Goal: Navigation & Orientation: Find specific page/section

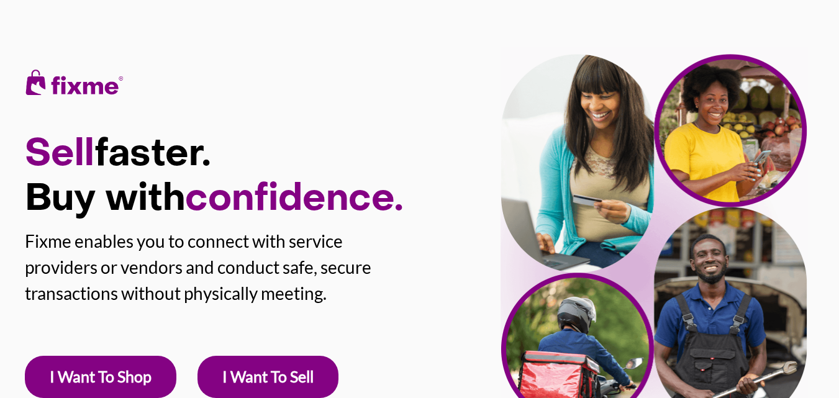
drag, startPoint x: 842, startPoint y: 20, endPoint x: 847, endPoint y: -14, distance: 34.5
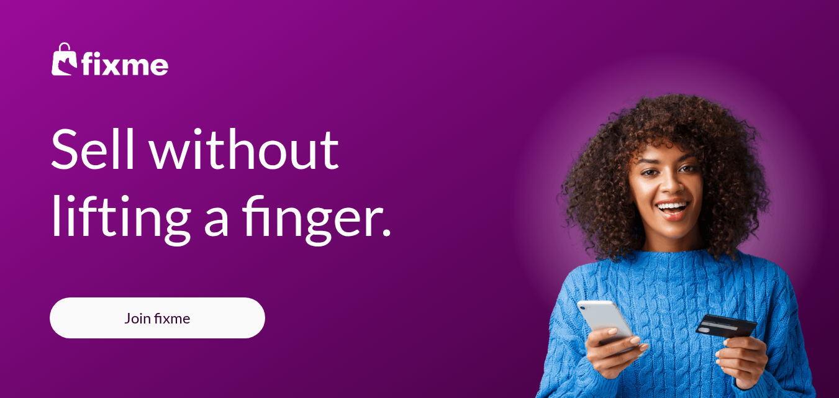
scroll to position [9, 0]
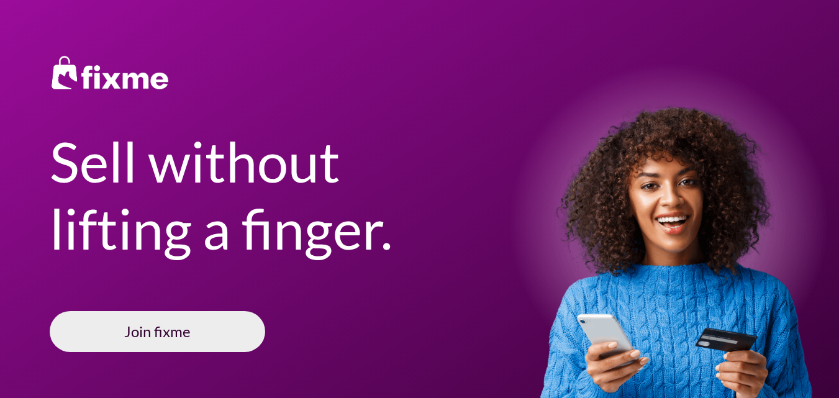
click at [164, 335] on link "Join fixme" at bounding box center [157, 331] width 215 height 41
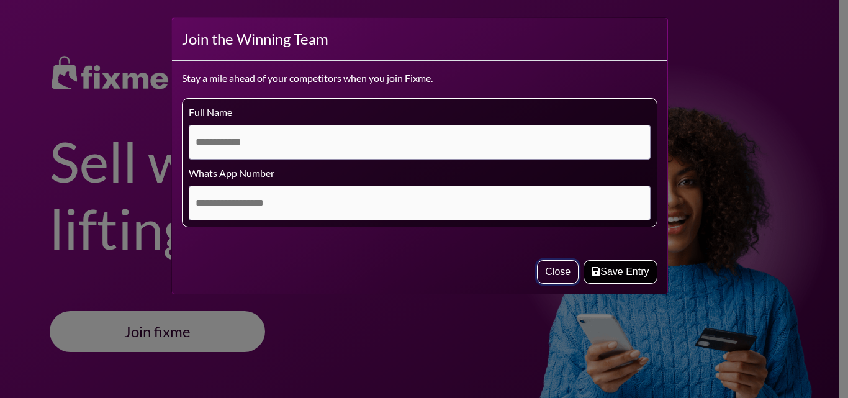
click at [554, 274] on button "Close" at bounding box center [558, 272] width 42 height 24
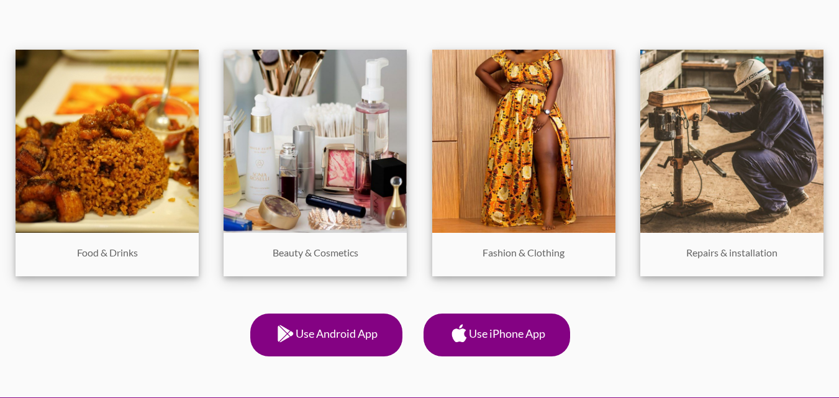
scroll to position [656, 0]
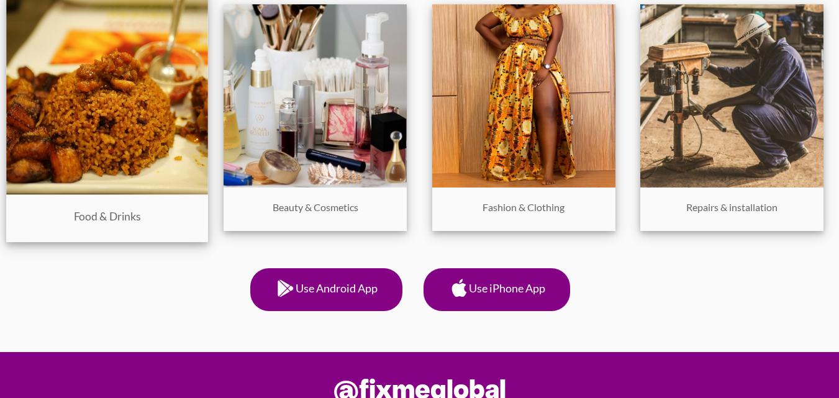
click at [98, 212] on p "Food & Drinks" at bounding box center [107, 212] width 188 height 23
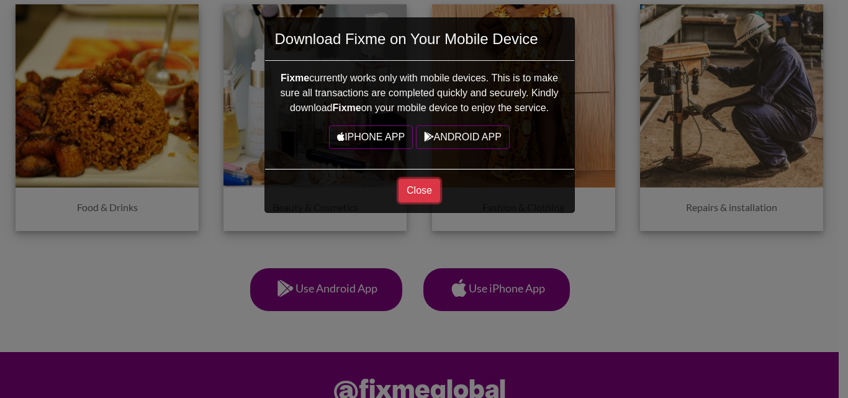
click at [423, 194] on button "Close" at bounding box center [420, 191] width 42 height 24
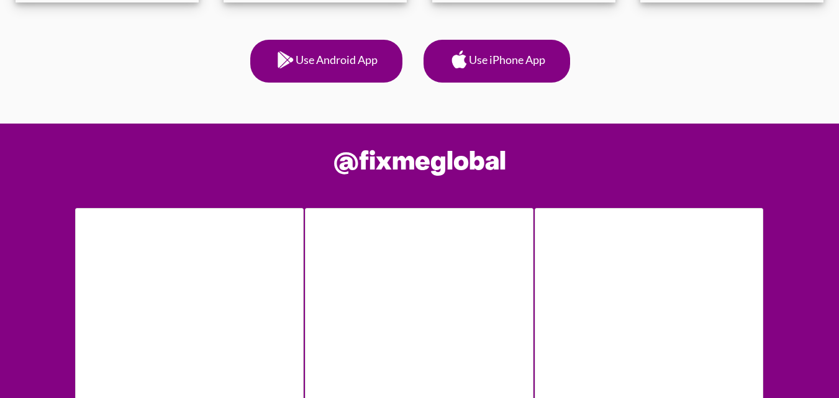
scroll to position [0, 0]
